Goal: Transaction & Acquisition: Purchase product/service

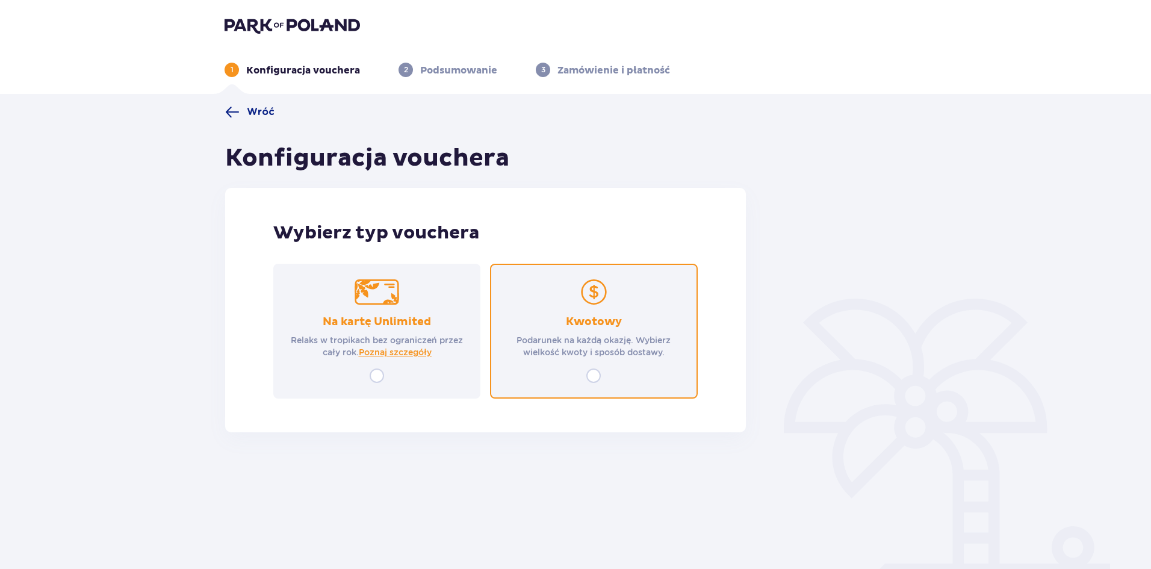
click at [592, 377] on input "radio" at bounding box center [593, 375] width 14 height 14
radio input "true"
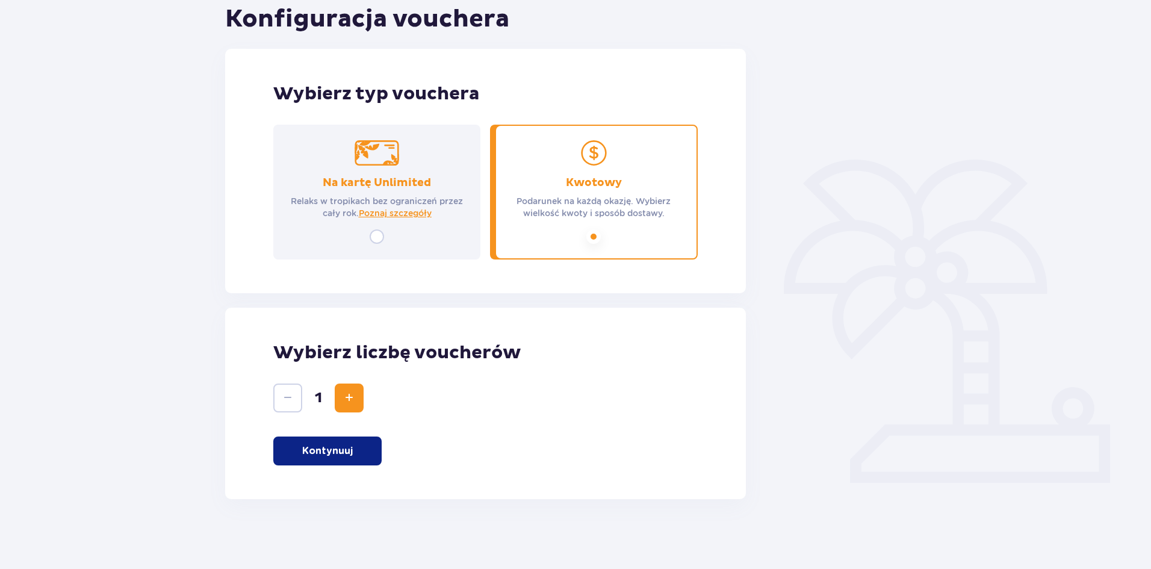
scroll to position [141, 0]
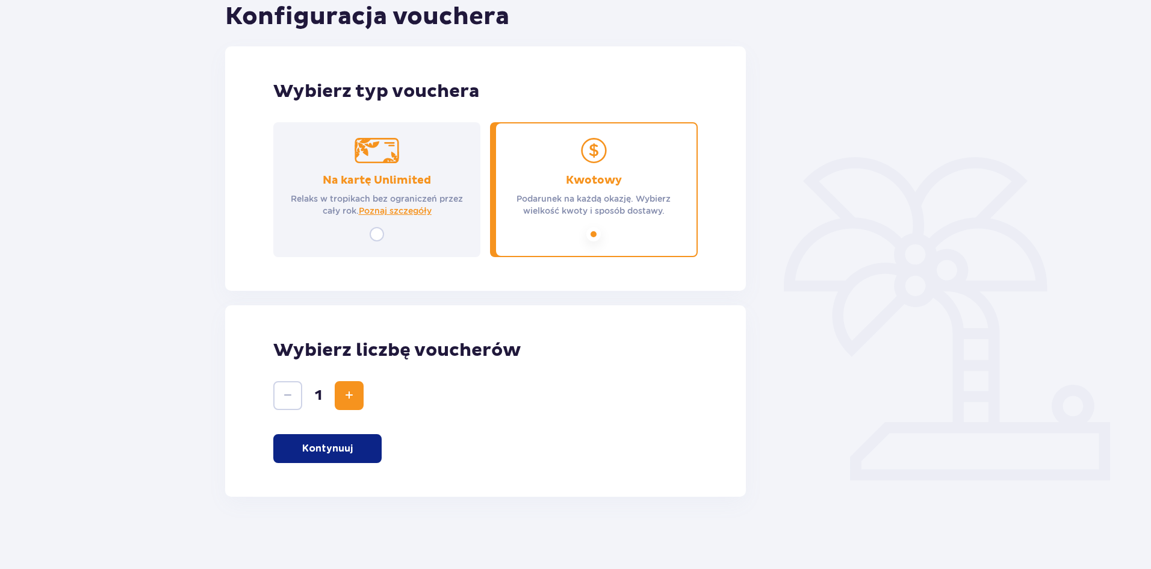
click at [327, 451] on p "Kontynuuj" at bounding box center [327, 448] width 51 height 13
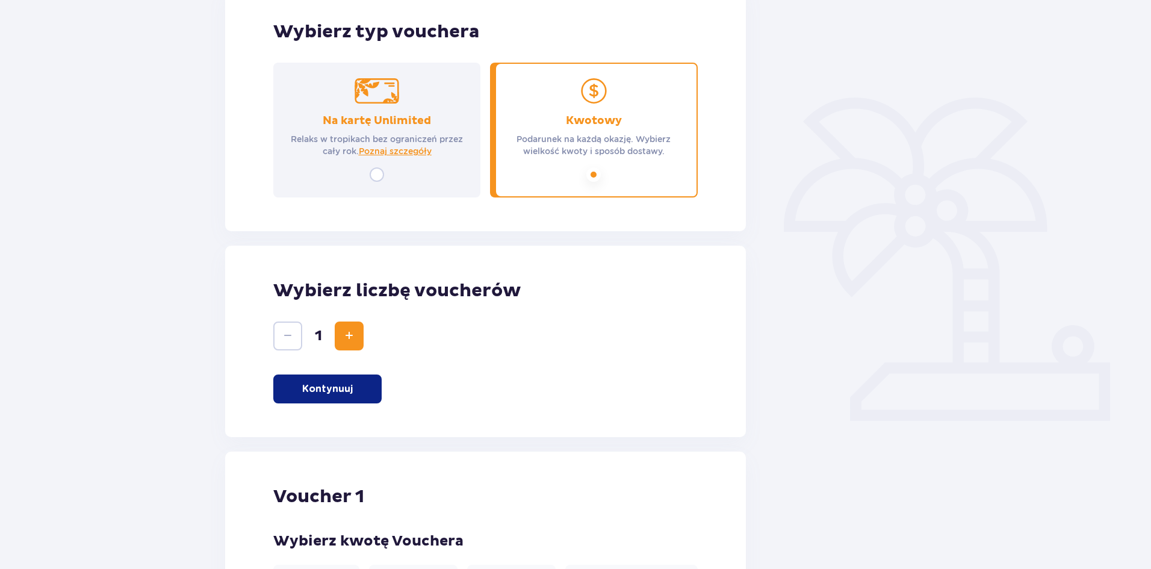
scroll to position [96, 0]
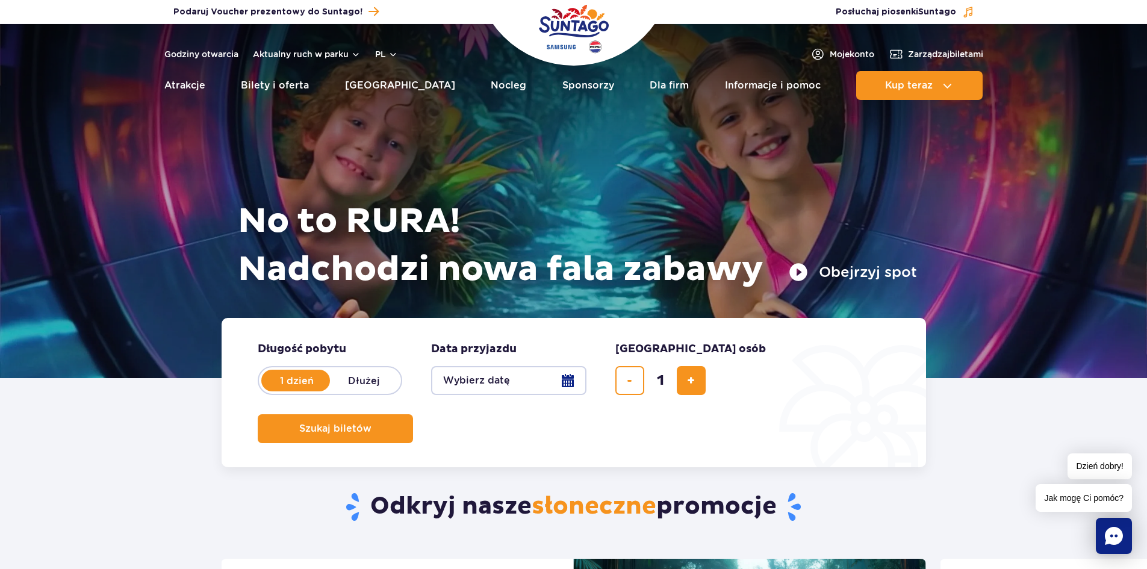
click at [504, 380] on button "Wybierz datę" at bounding box center [508, 380] width 155 height 29
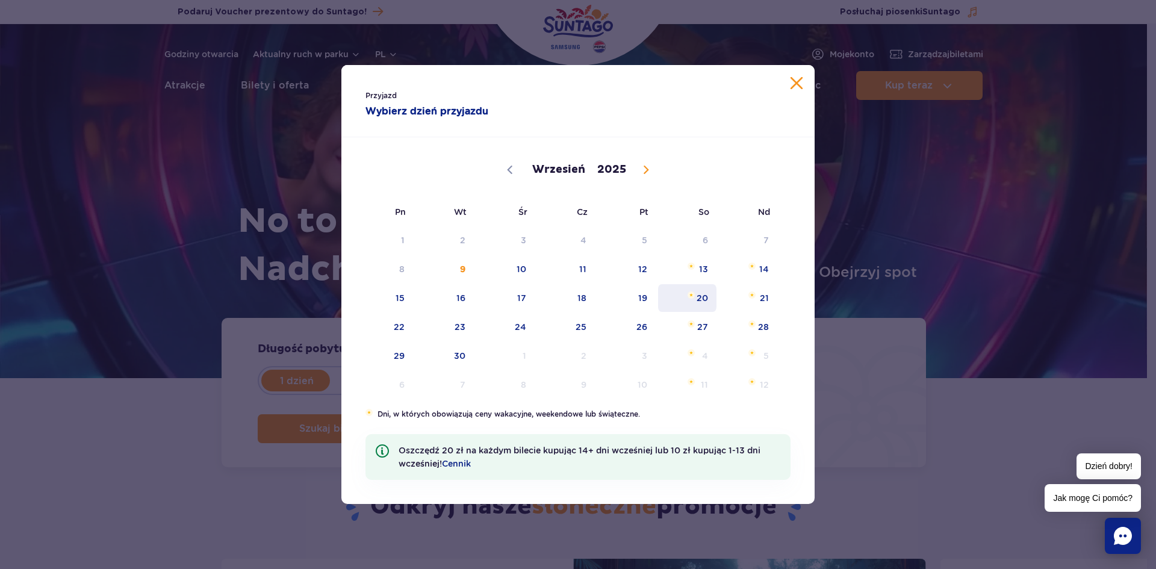
click at [696, 294] on span "20" at bounding box center [687, 298] width 61 height 28
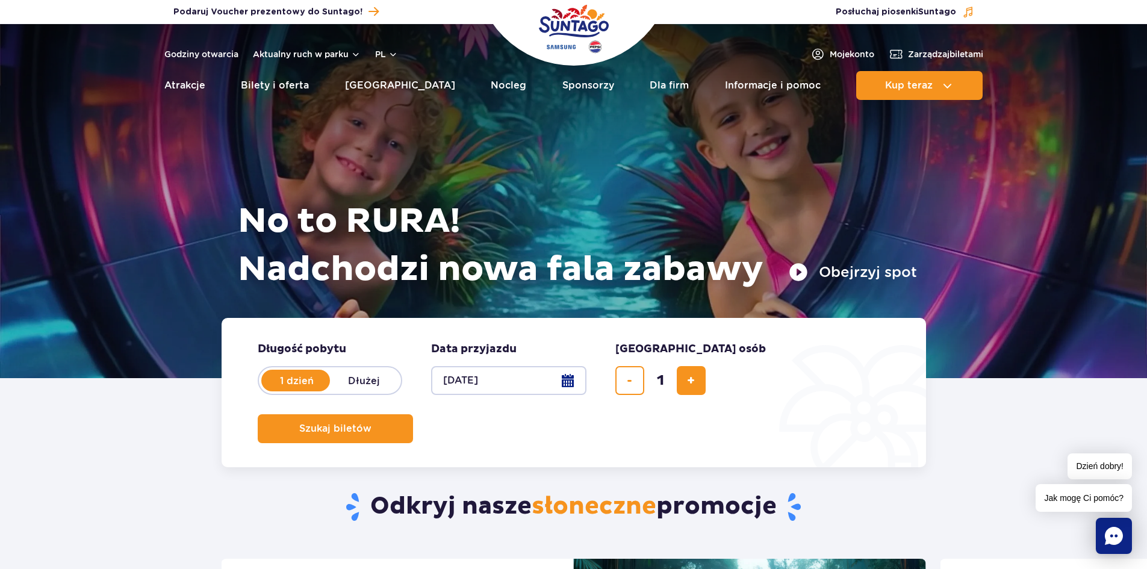
click at [807, 396] on form "Długość pobytu długość pobytu w hero 1 dzień Dłużej Data przyjazdu data przyjaz…" at bounding box center [573, 392] width 704 height 149
click at [413, 414] on button "Szukaj biletów" at bounding box center [335, 428] width 155 height 29
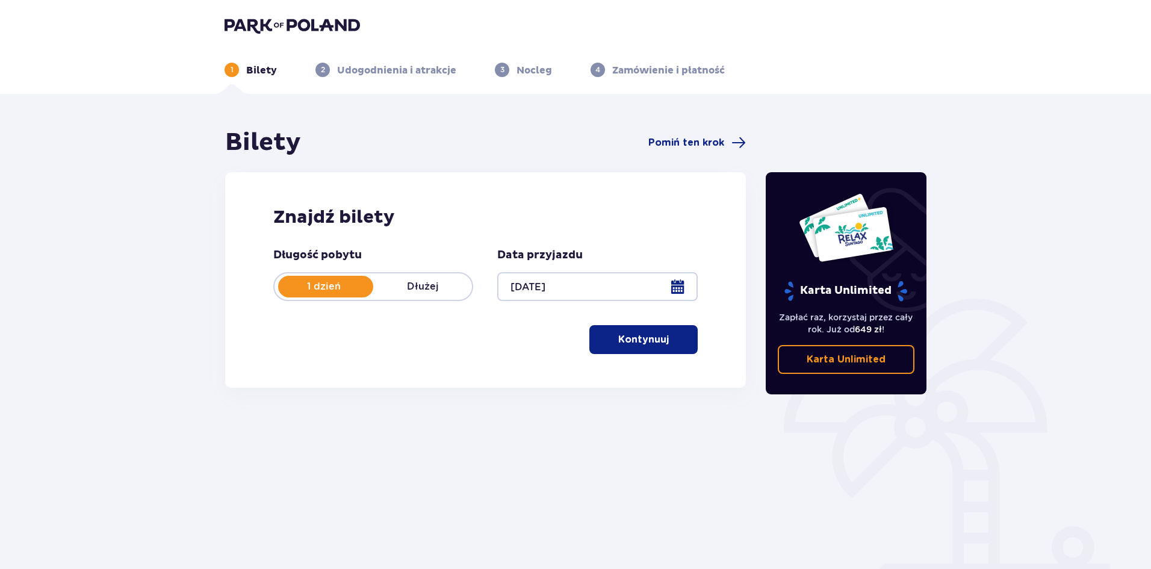
click at [657, 342] on p "Kontynuuj" at bounding box center [643, 339] width 51 height 13
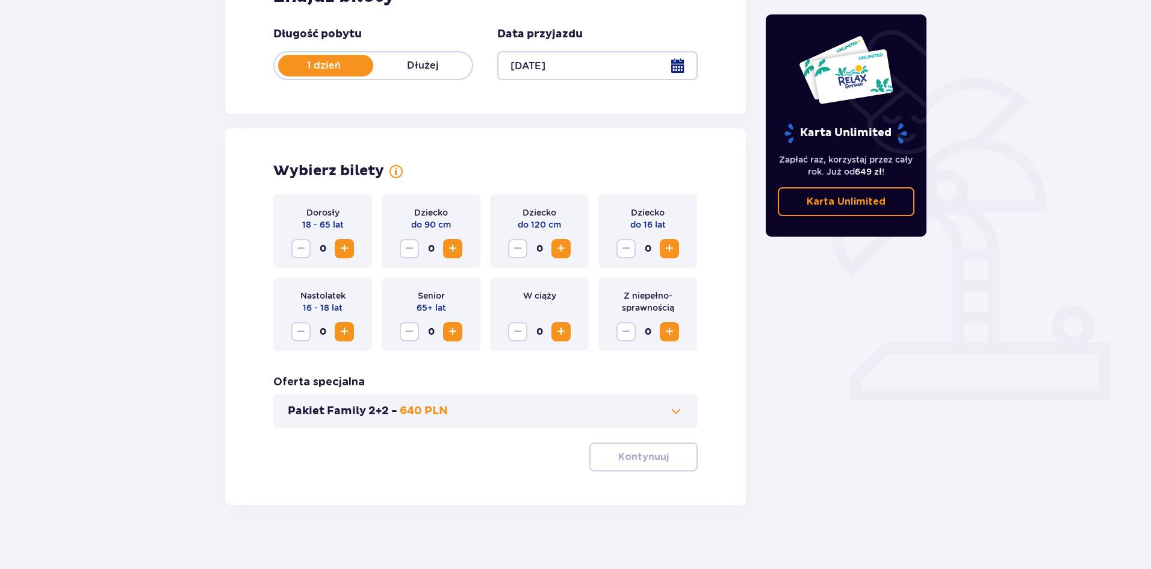
scroll to position [229, 0]
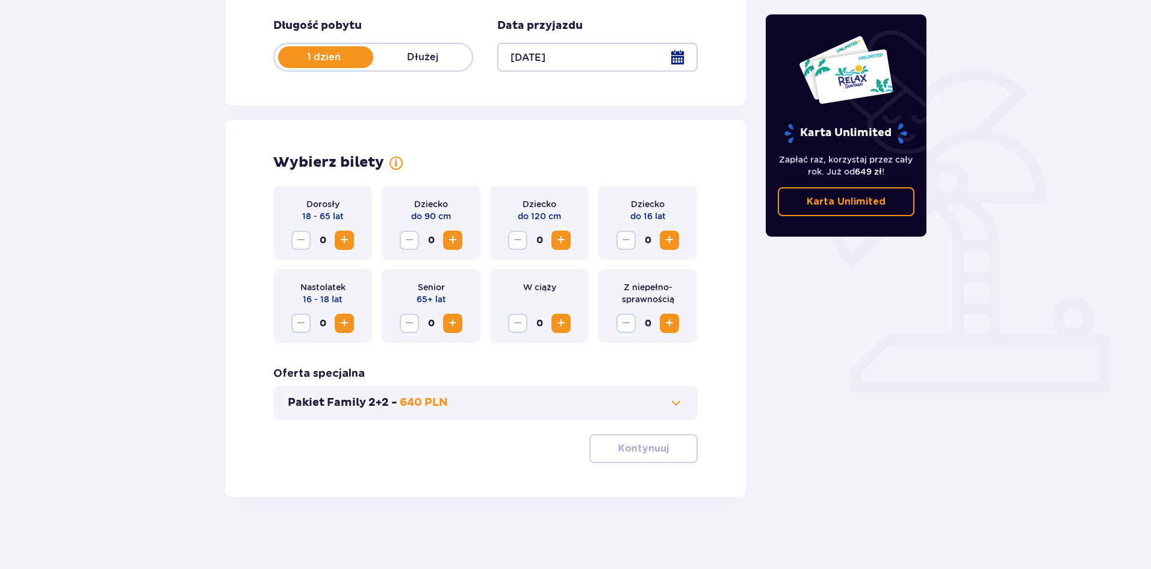
click at [348, 238] on span "Increase" at bounding box center [344, 240] width 14 height 14
click at [657, 453] on p "Kontynuuj" at bounding box center [643, 448] width 51 height 13
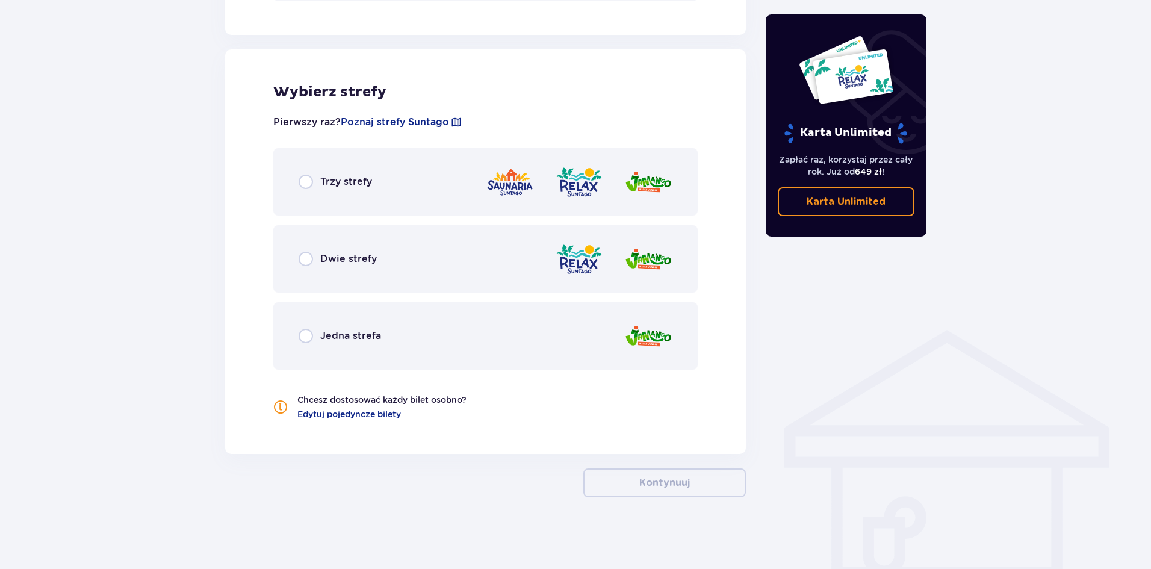
scroll to position [648, 0]
click at [334, 188] on div "Trzy strefy" at bounding box center [335, 181] width 73 height 14
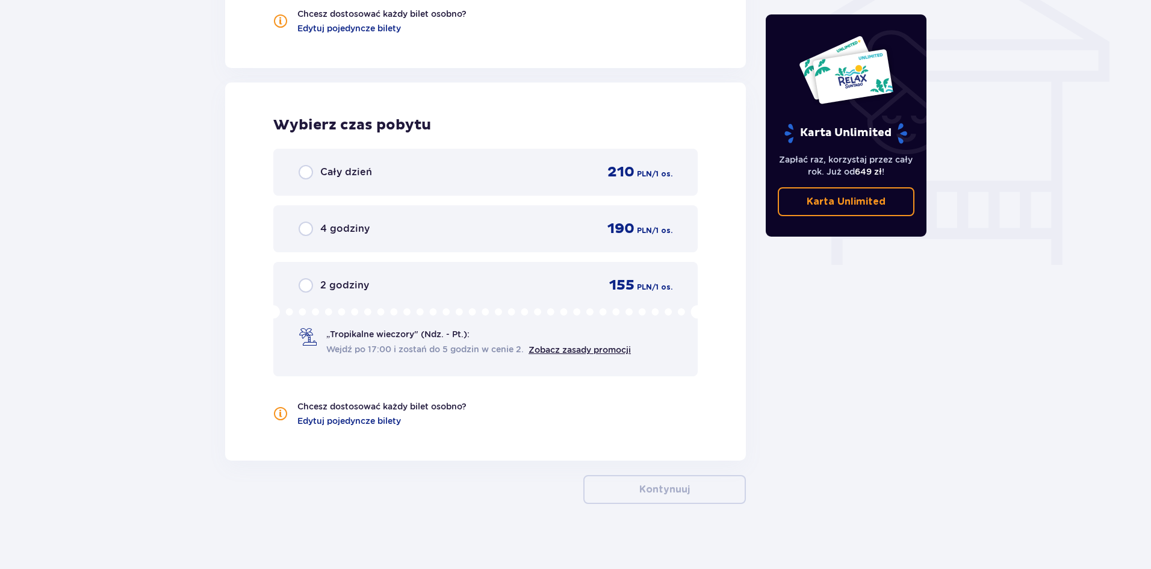
scroll to position [1041, 0]
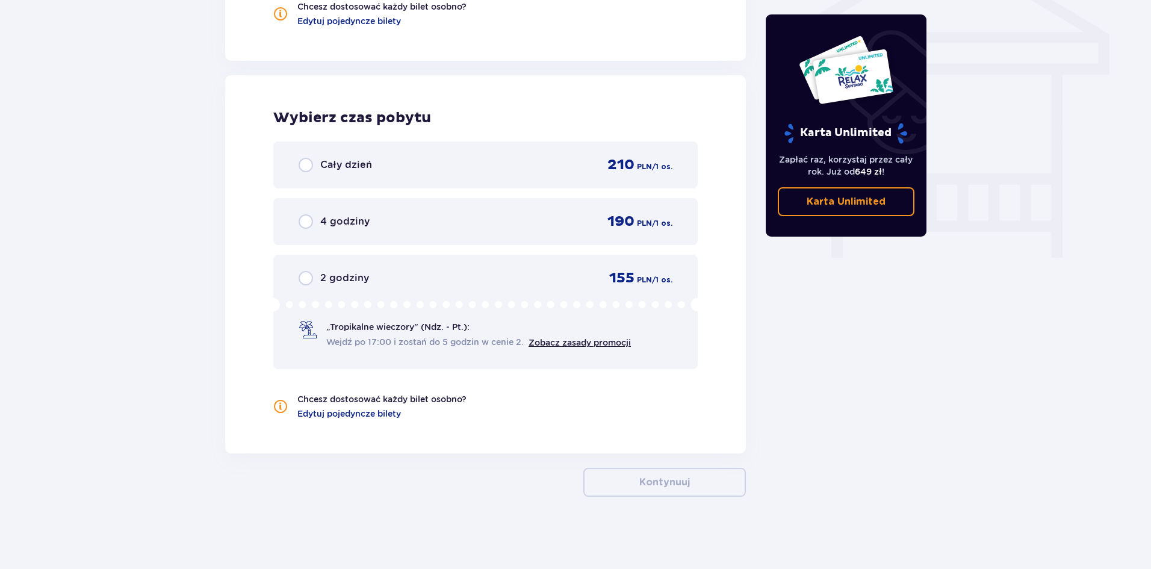
click at [359, 344] on span "Wejdź po 17:00 i zostań do 5 godzin w cenie 2." at bounding box center [424, 342] width 197 height 12
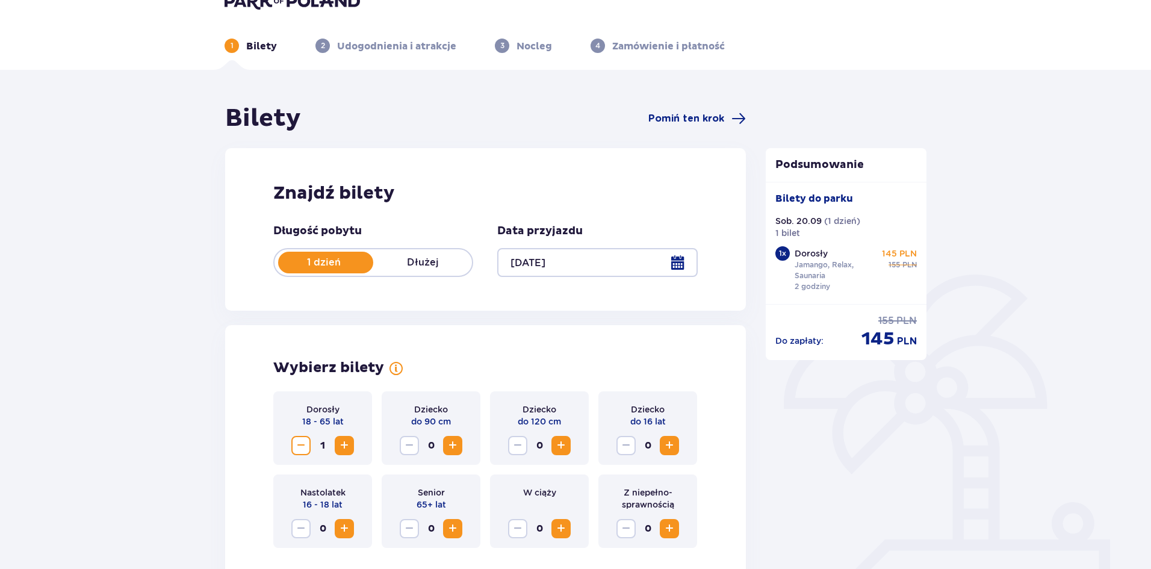
scroll to position [0, 0]
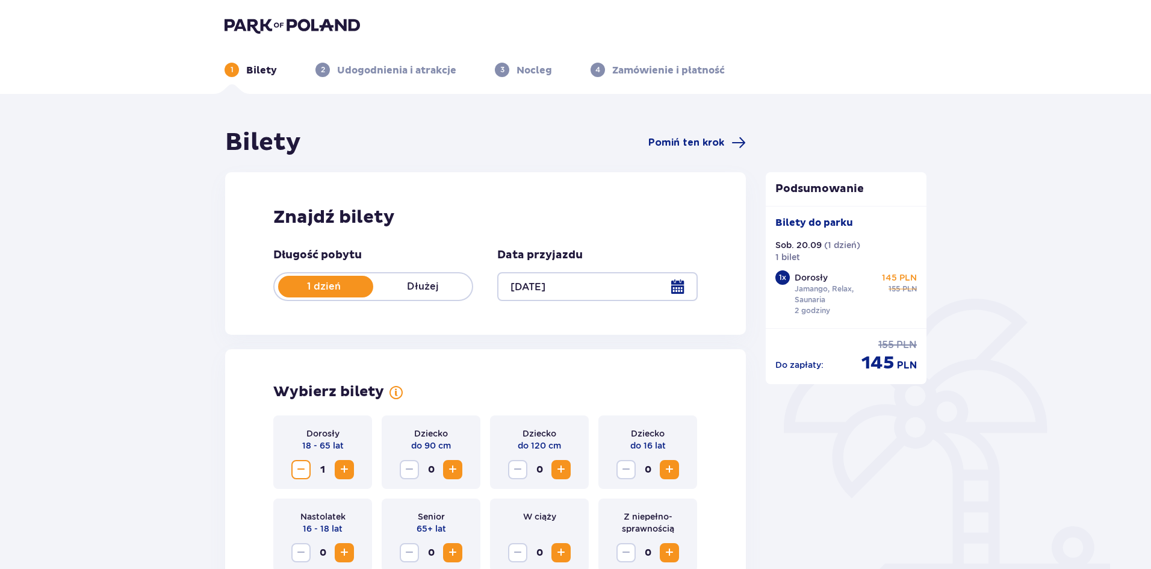
click at [567, 283] on div at bounding box center [597, 286] width 200 height 29
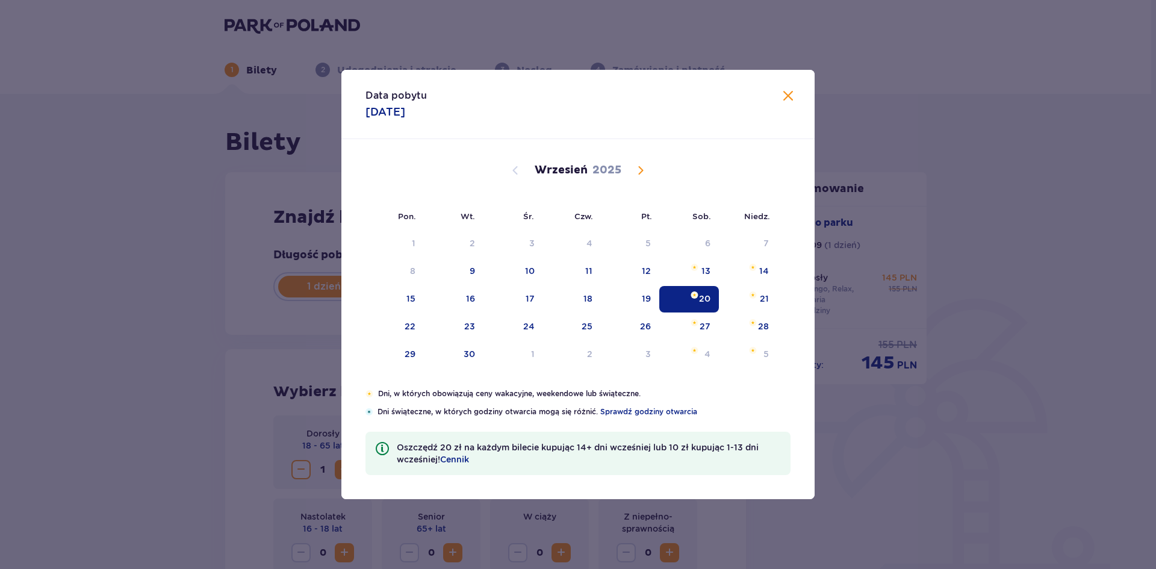
click at [787, 93] on span at bounding box center [788, 96] width 14 height 14
